Goal: Task Accomplishment & Management: Manage account settings

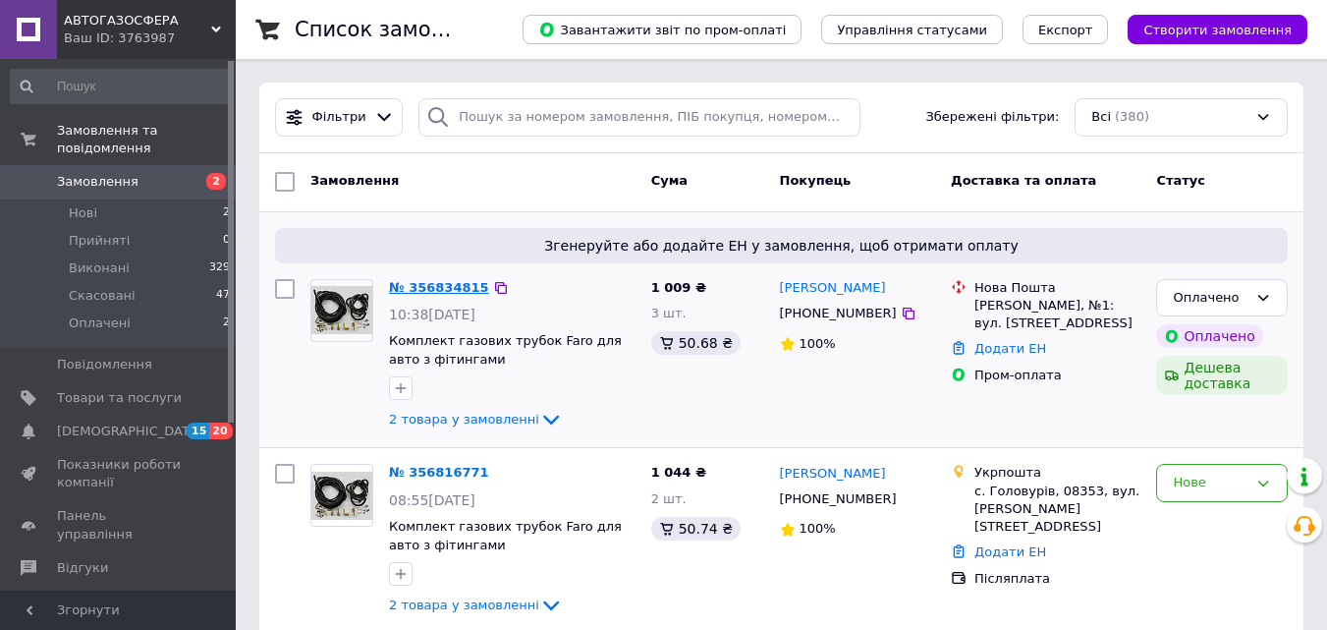
click at [448, 287] on link "№ 356834815" at bounding box center [439, 287] width 100 height 15
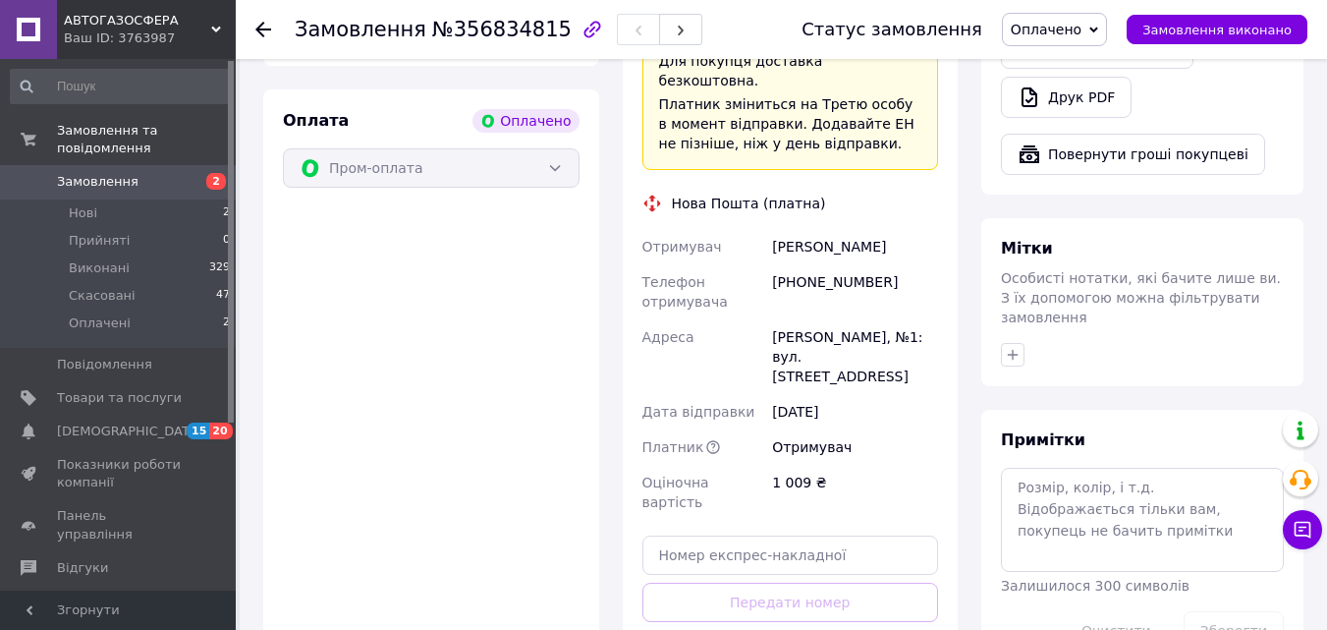
scroll to position [844, 0]
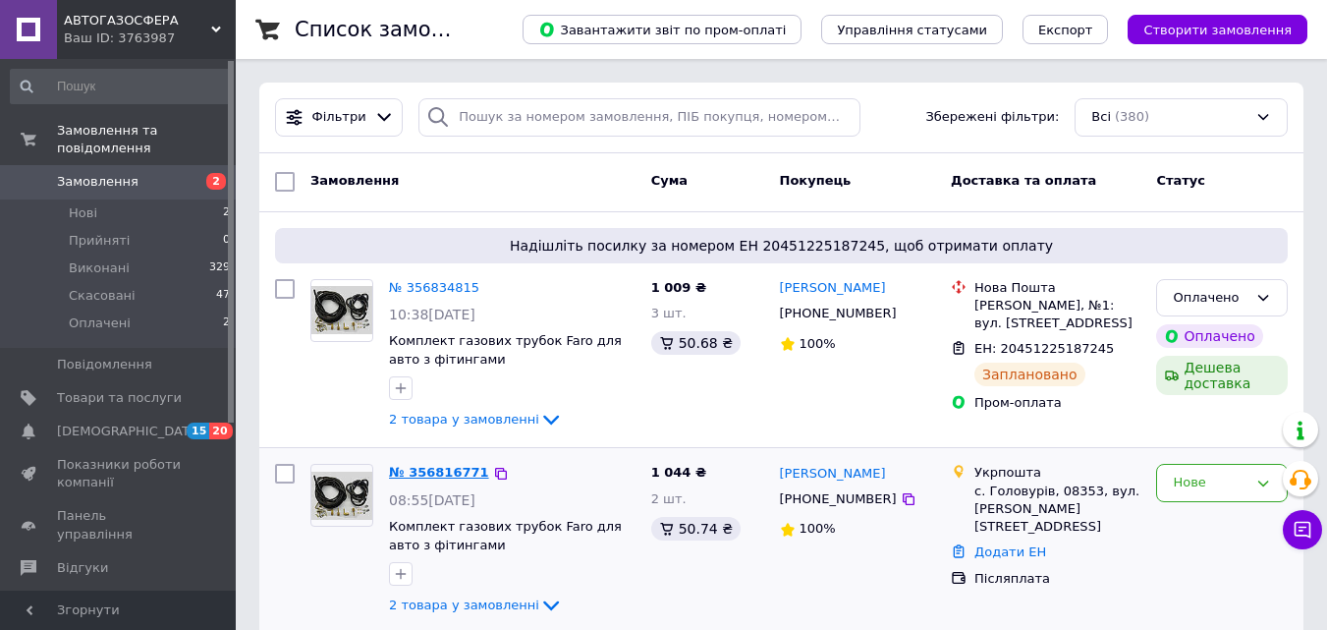
click at [445, 468] on link "№ 356816771" at bounding box center [439, 472] width 100 height 15
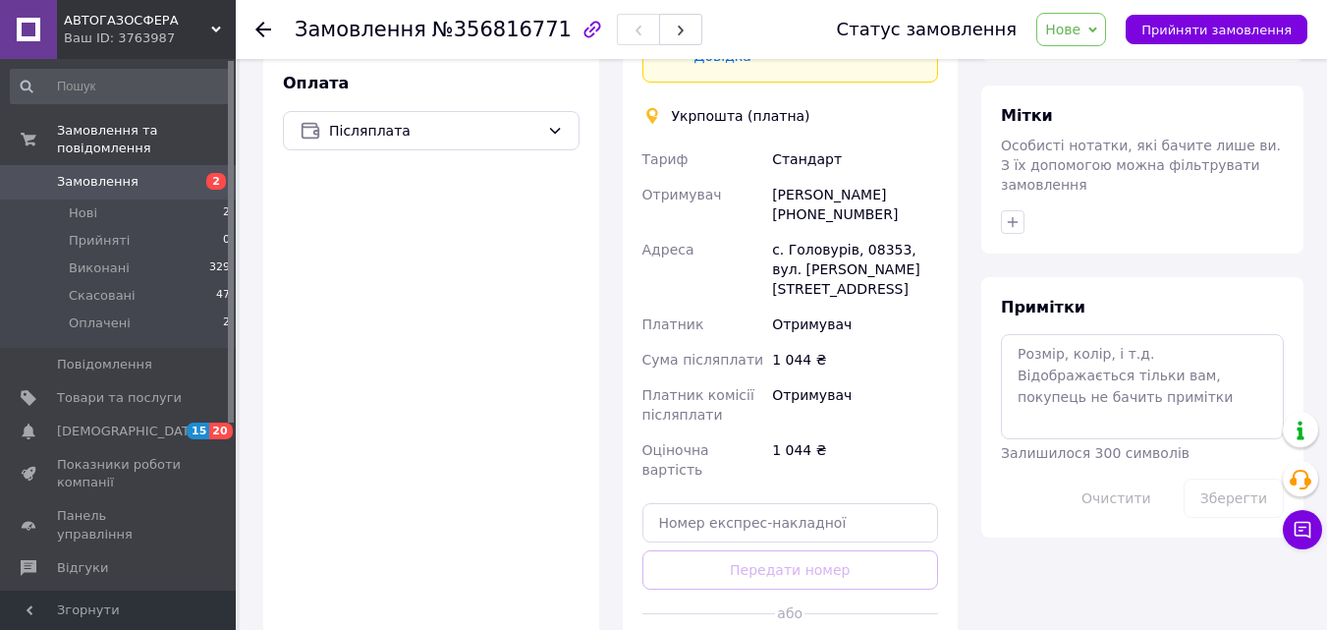
scroll to position [904, 0]
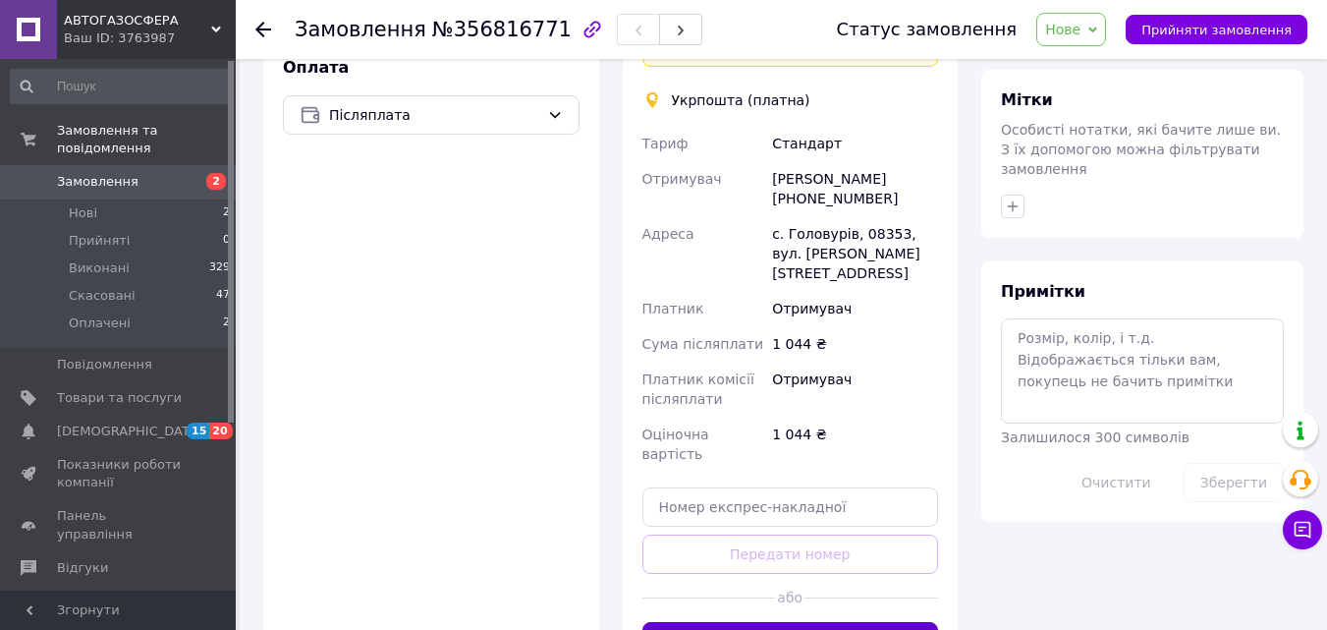
click at [789, 622] on button "Створити ярлик" at bounding box center [791, 641] width 297 height 39
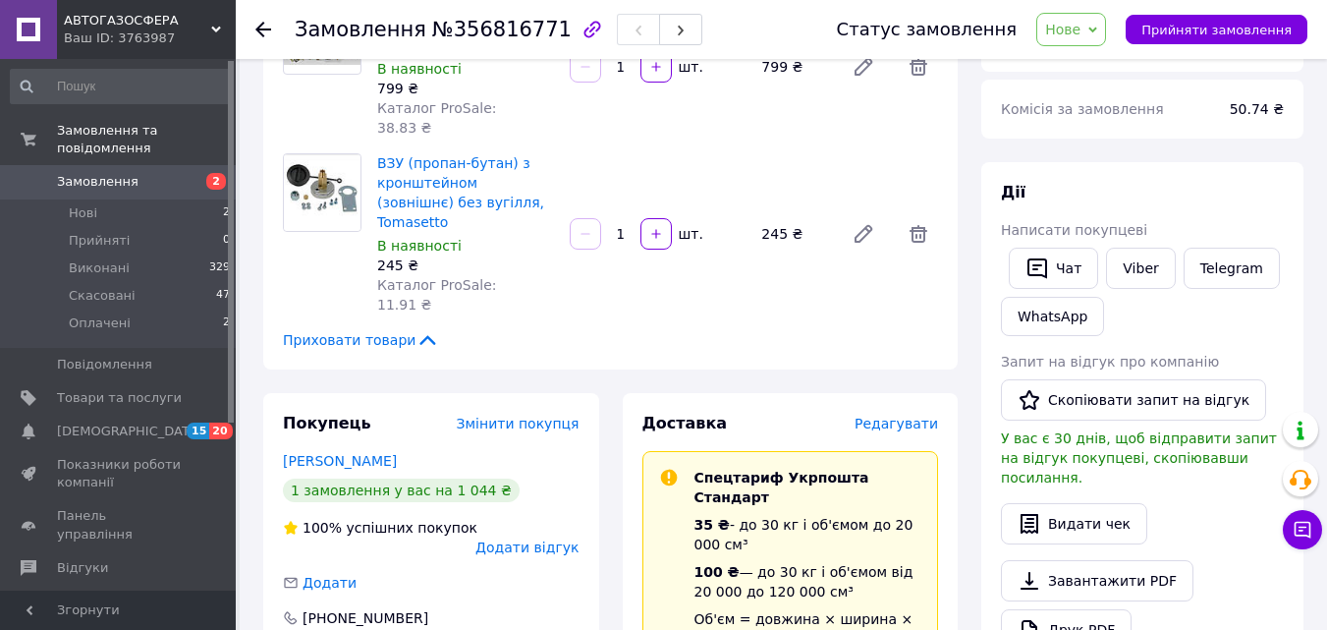
scroll to position [159, 0]
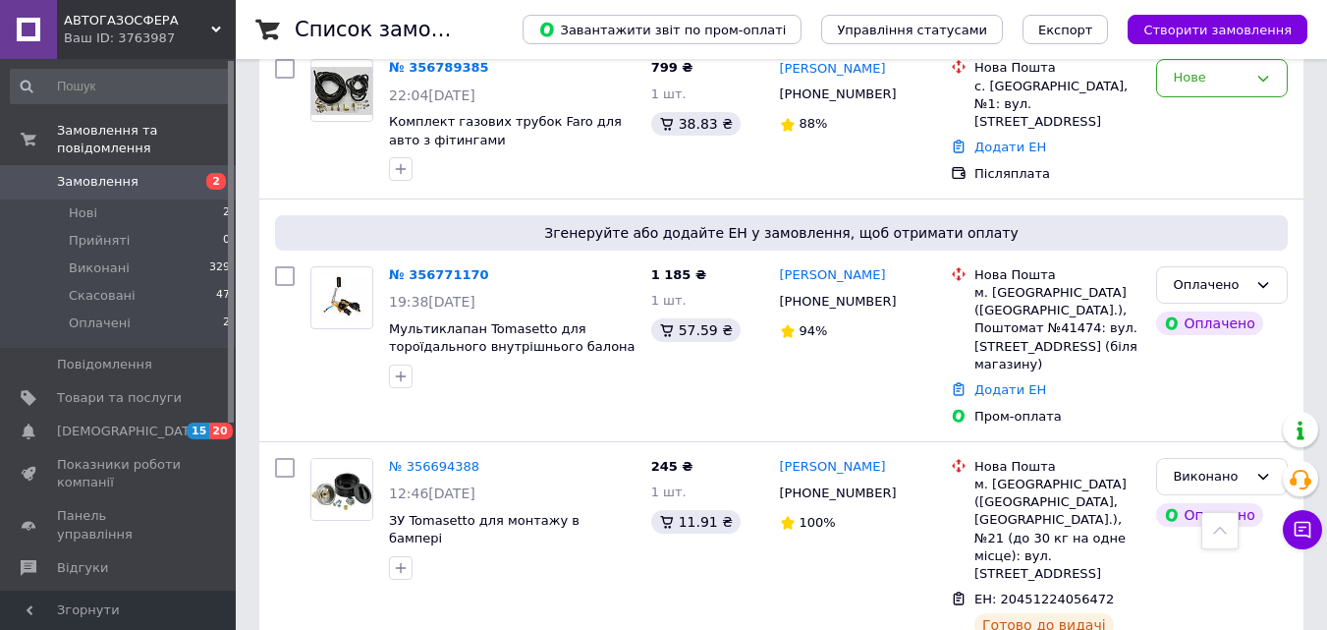
scroll to position [623, 0]
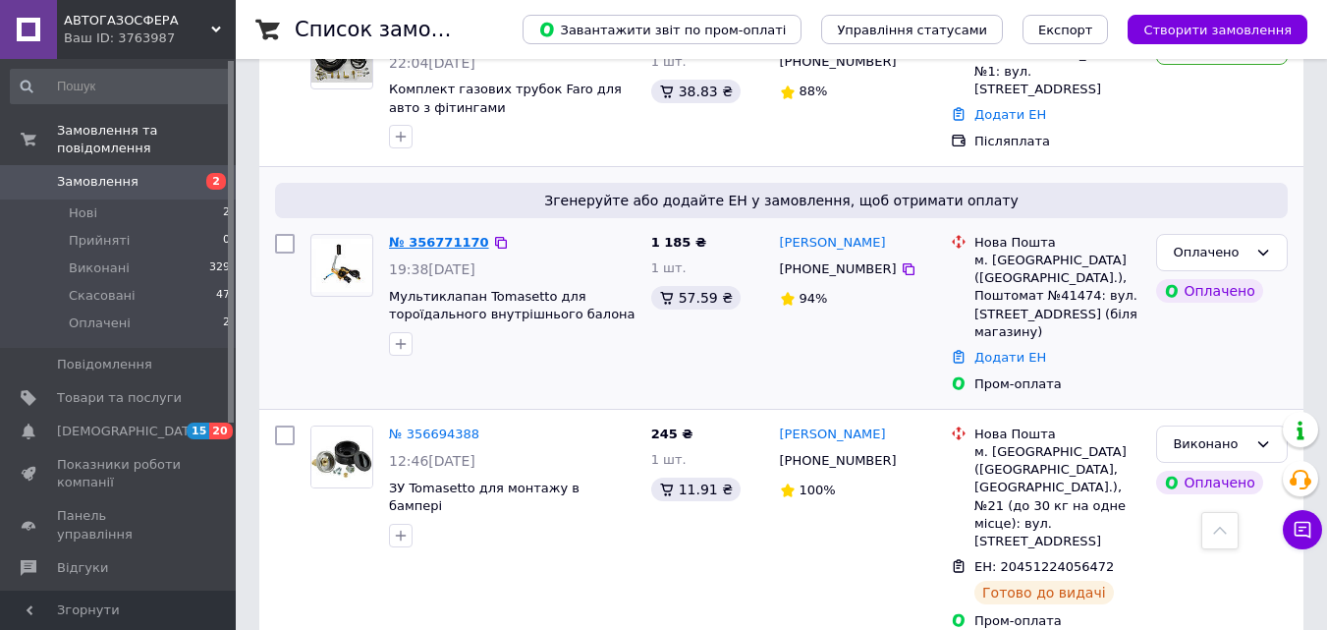
click at [452, 238] on link "№ 356771170" at bounding box center [439, 242] width 100 height 15
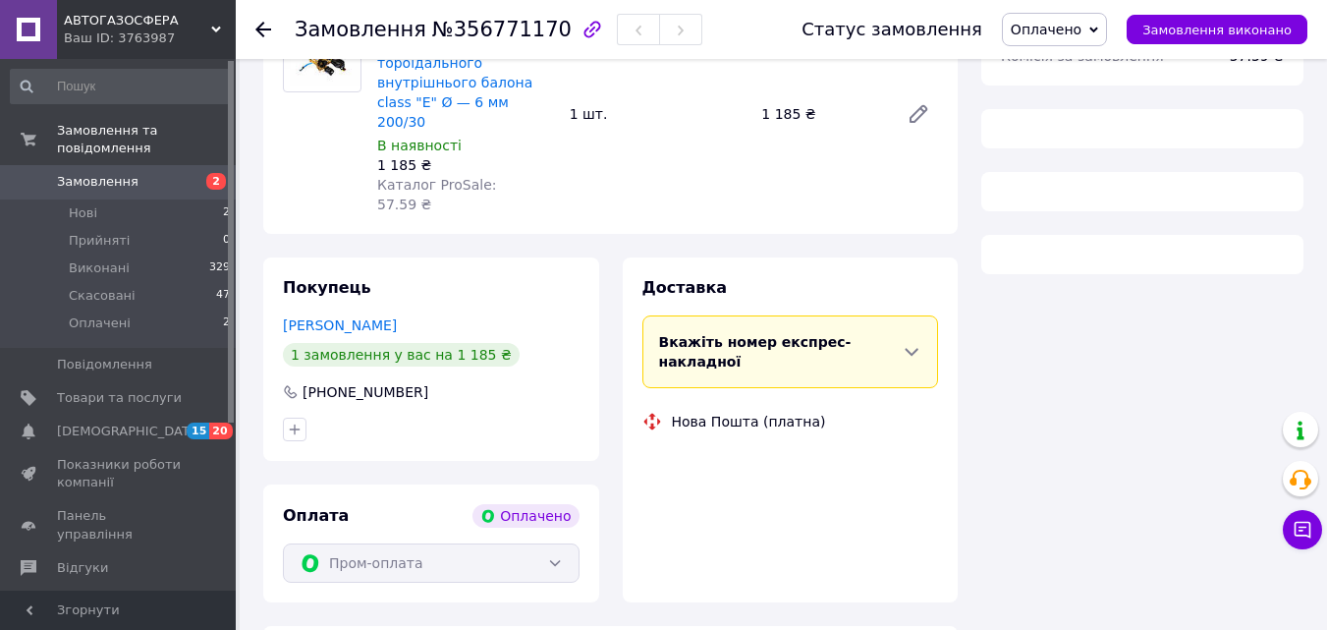
scroll to position [623, 0]
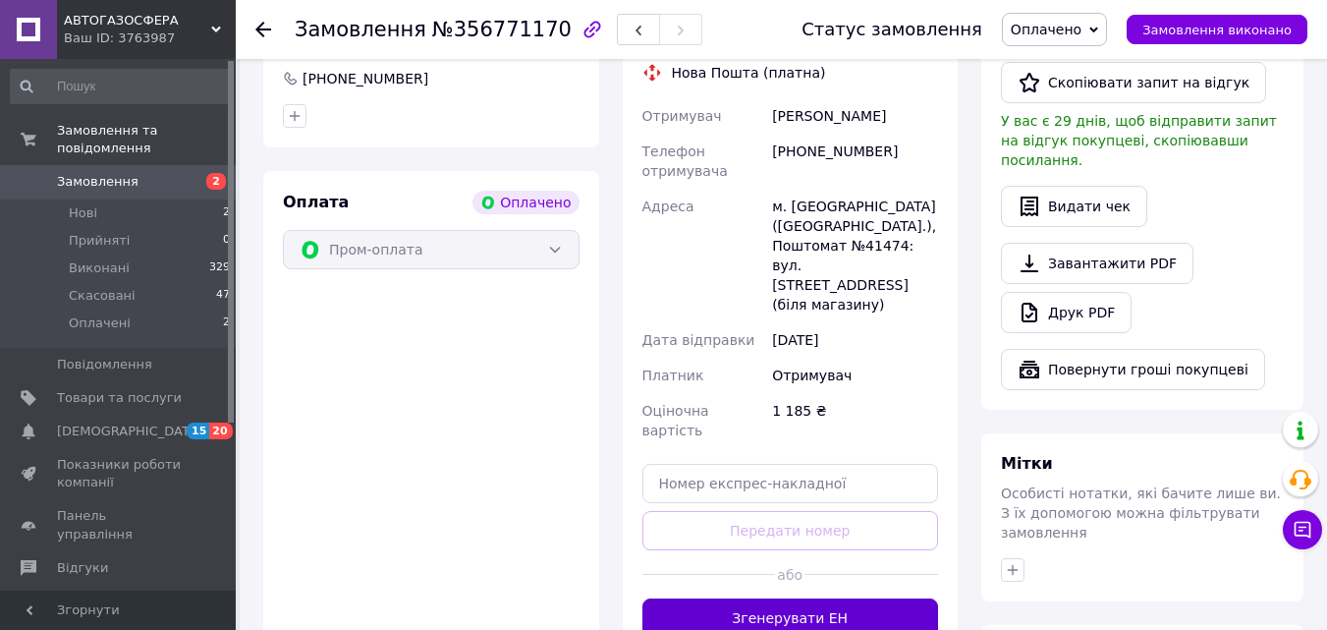
click at [804, 598] on button "Згенерувати ЕН" at bounding box center [791, 617] width 297 height 39
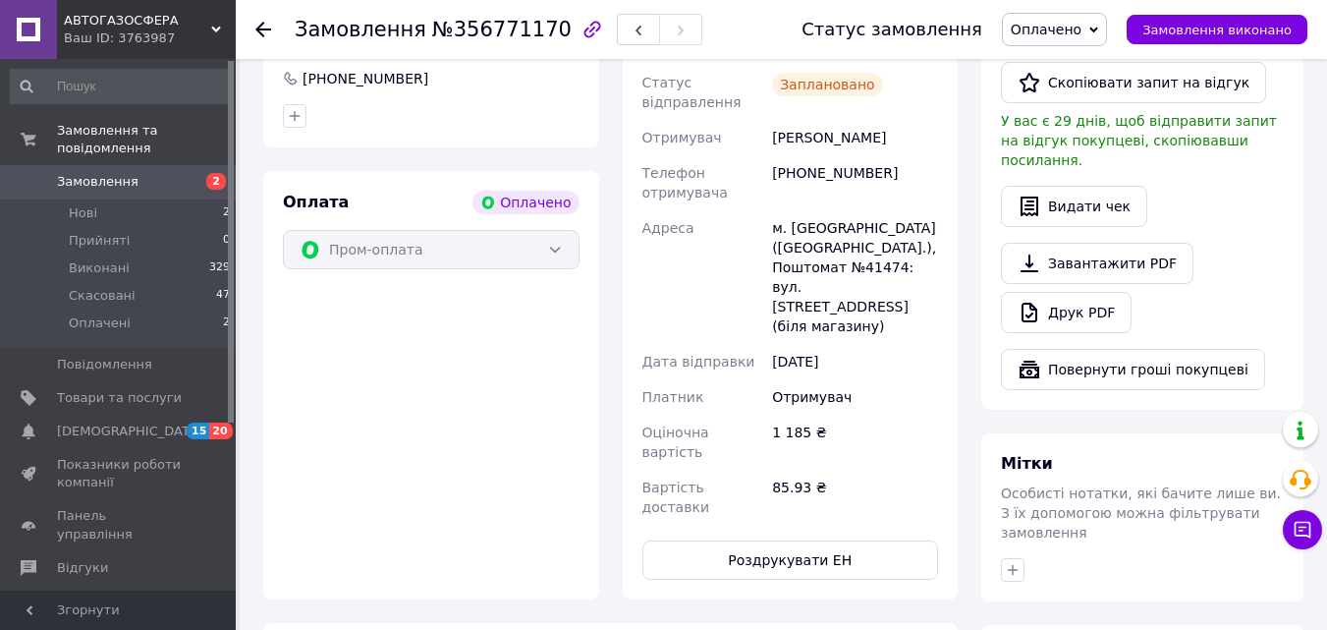
click at [98, 173] on span "Замовлення" at bounding box center [98, 182] width 82 height 18
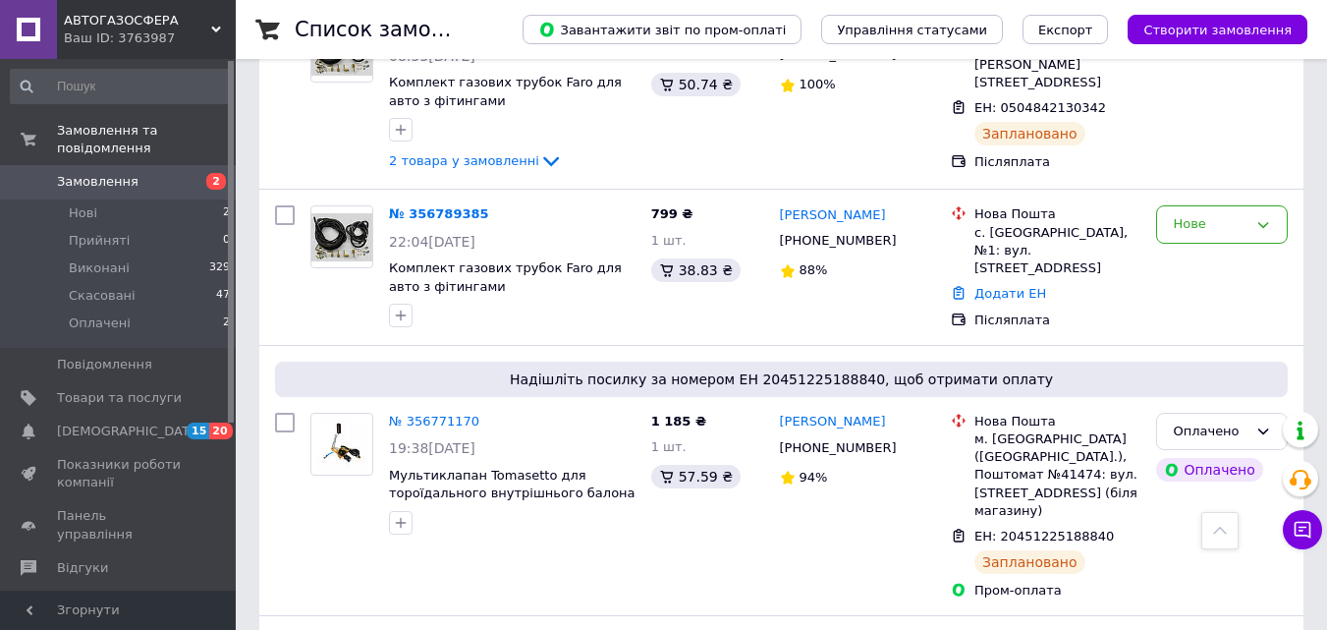
scroll to position [458, 0]
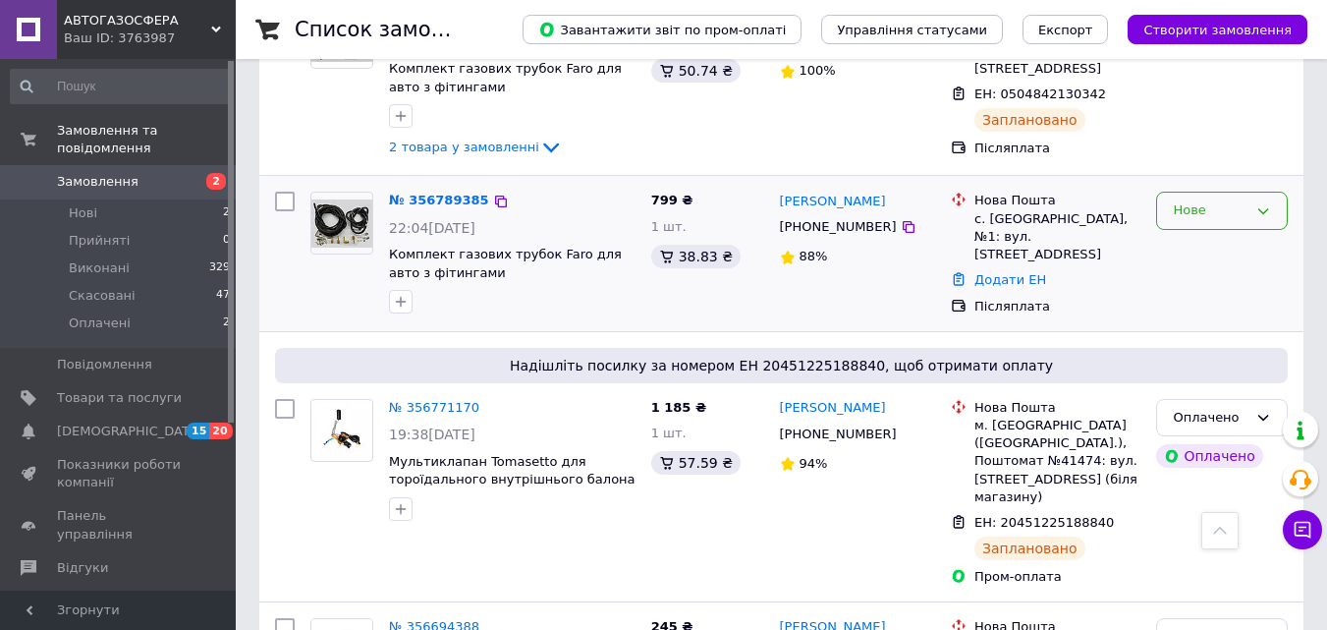
click at [1259, 212] on icon at bounding box center [1264, 211] width 16 height 16
click at [1238, 254] on li "Прийнято" at bounding box center [1222, 252] width 130 height 36
